Goal: Information Seeking & Learning: Find specific fact

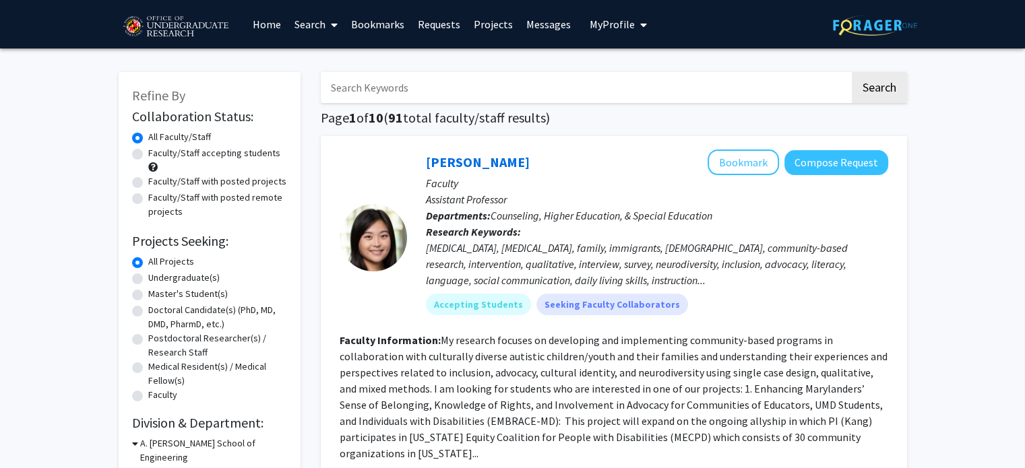
click at [427, 80] on input "Search Keywords" at bounding box center [585, 87] width 529 height 31
type input "[PERSON_NAME]"
click at [852, 72] on button "Search" at bounding box center [879, 87] width 55 height 31
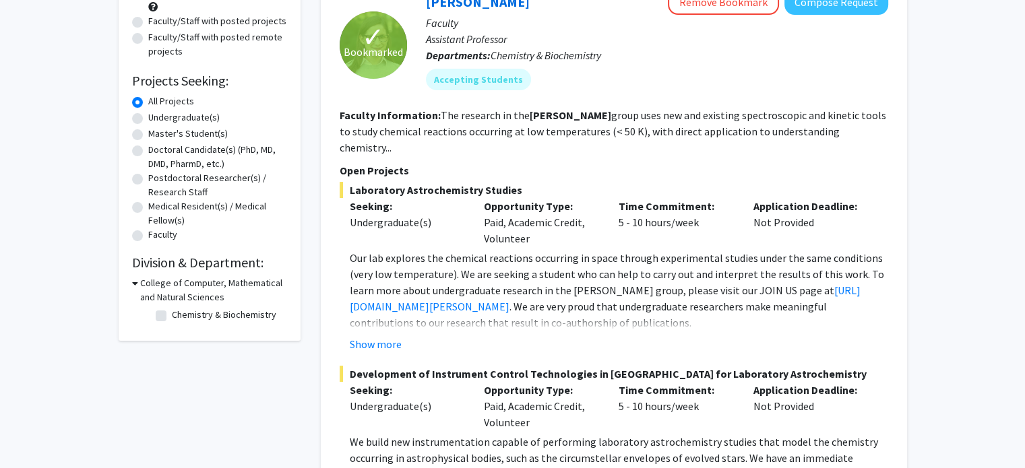
scroll to position [178, 0]
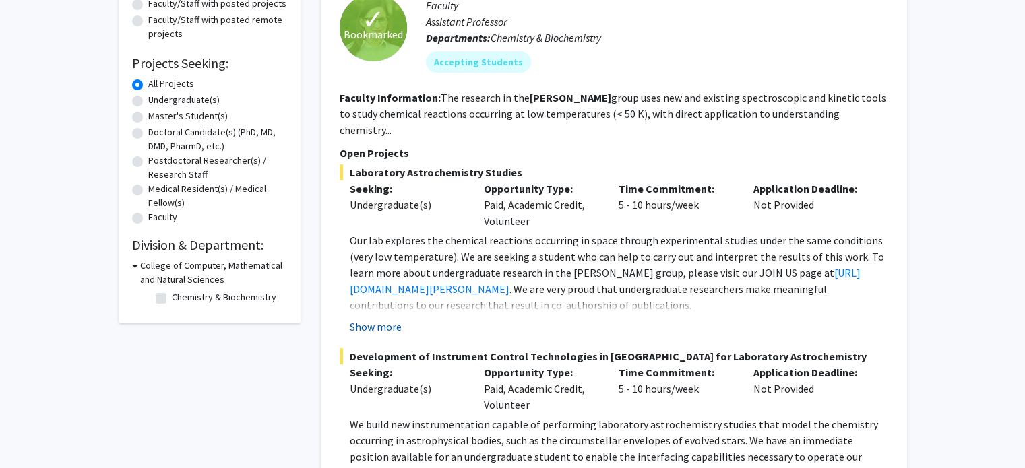
click at [379, 319] on button "Show more" at bounding box center [376, 327] width 52 height 16
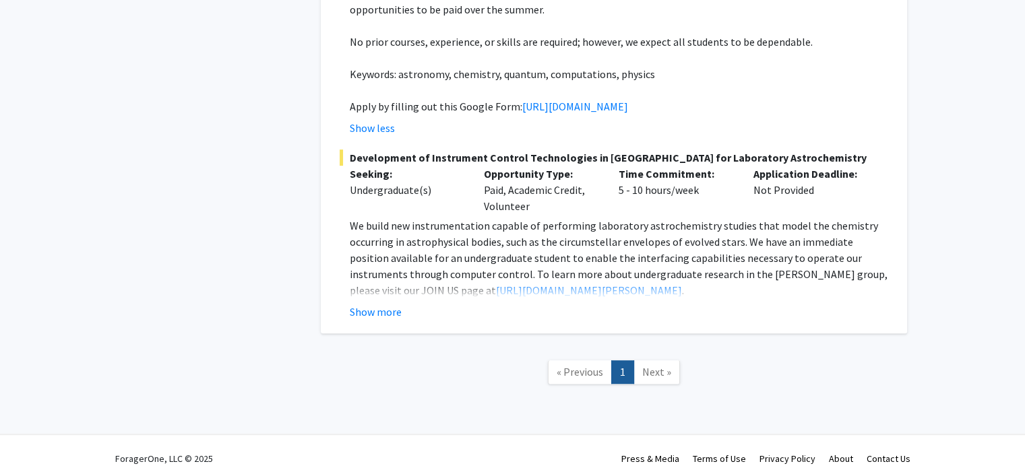
scroll to position [539, 0]
click at [391, 319] on button "Show more" at bounding box center [376, 311] width 52 height 16
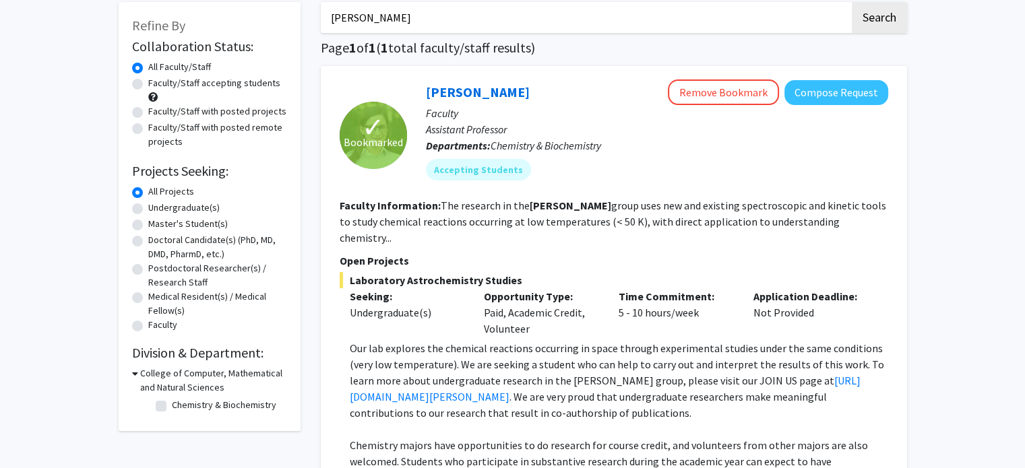
scroll to position [0, 0]
